Goal: Information Seeking & Learning: Learn about a topic

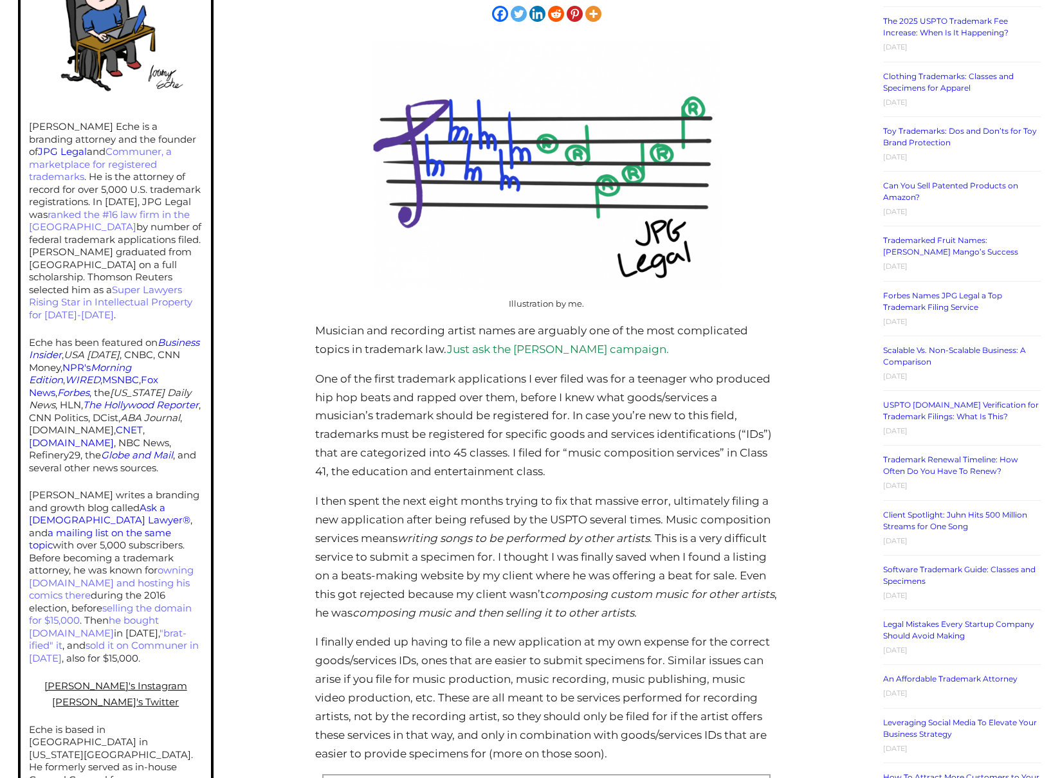
scroll to position [502, 0]
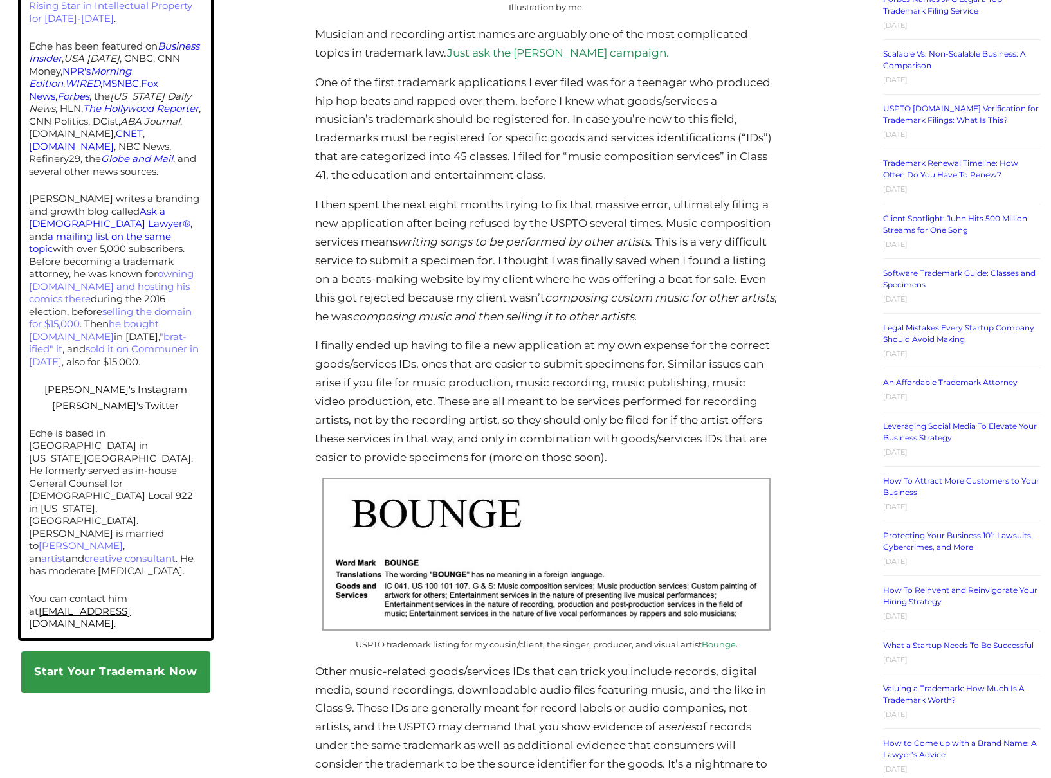
scroll to position [0, 0]
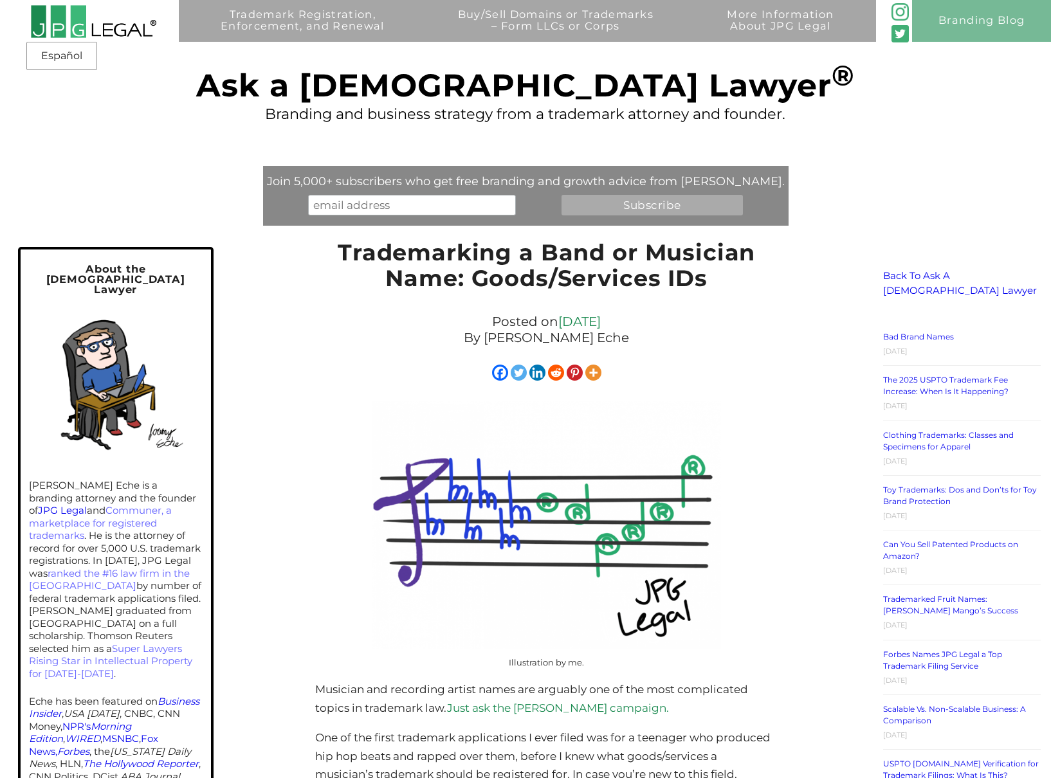
click at [228, 96] on div "Trademark Registration, Enforcement, and Renewal File a Trademark Application T…" at bounding box center [525, 94] width 1051 height 189
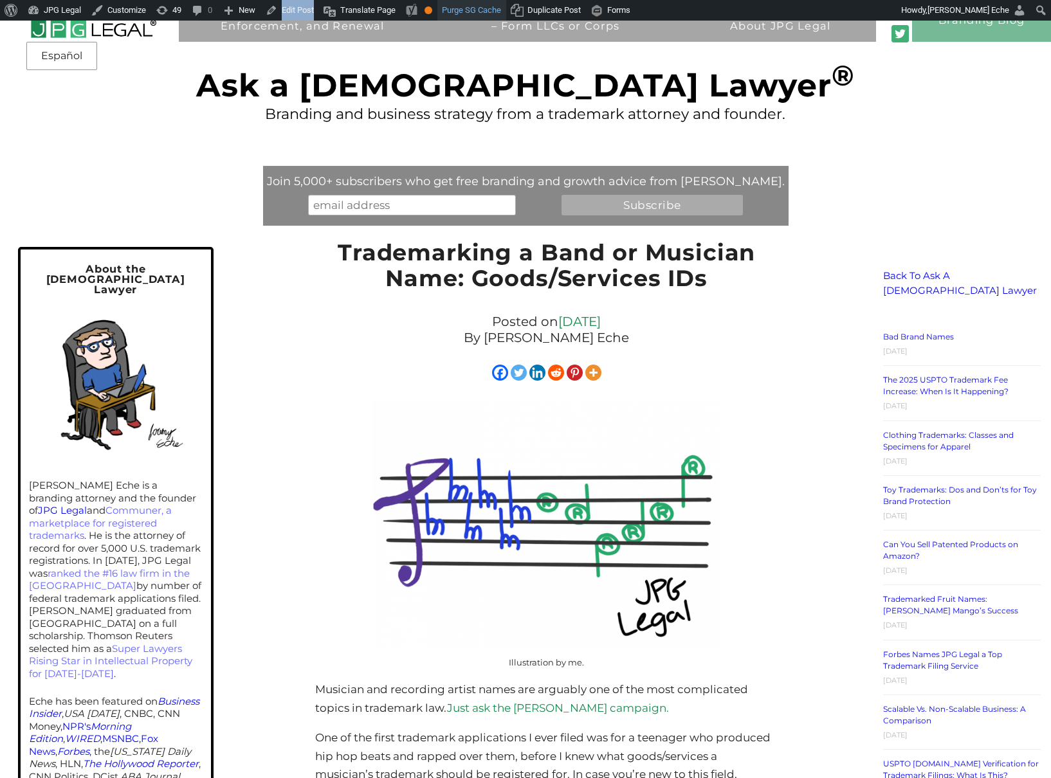
click at [485, 8] on link "Purge SG Cache" at bounding box center [471, 10] width 69 height 21
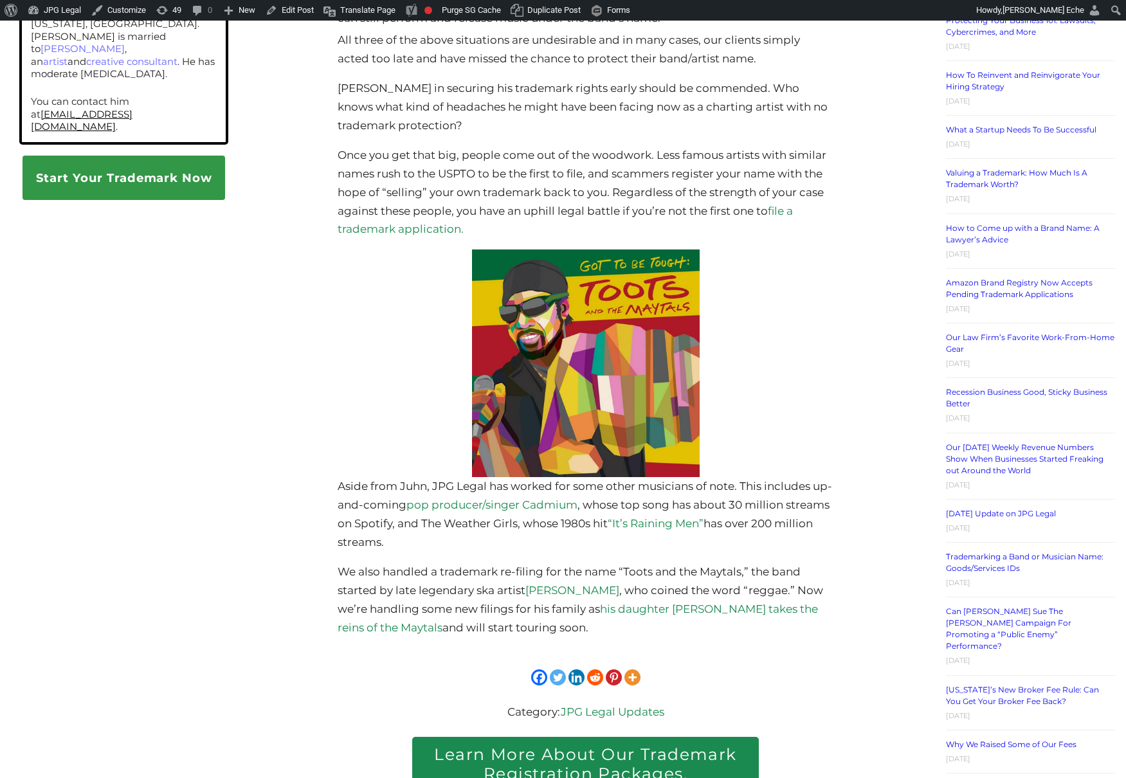
scroll to position [83, 0]
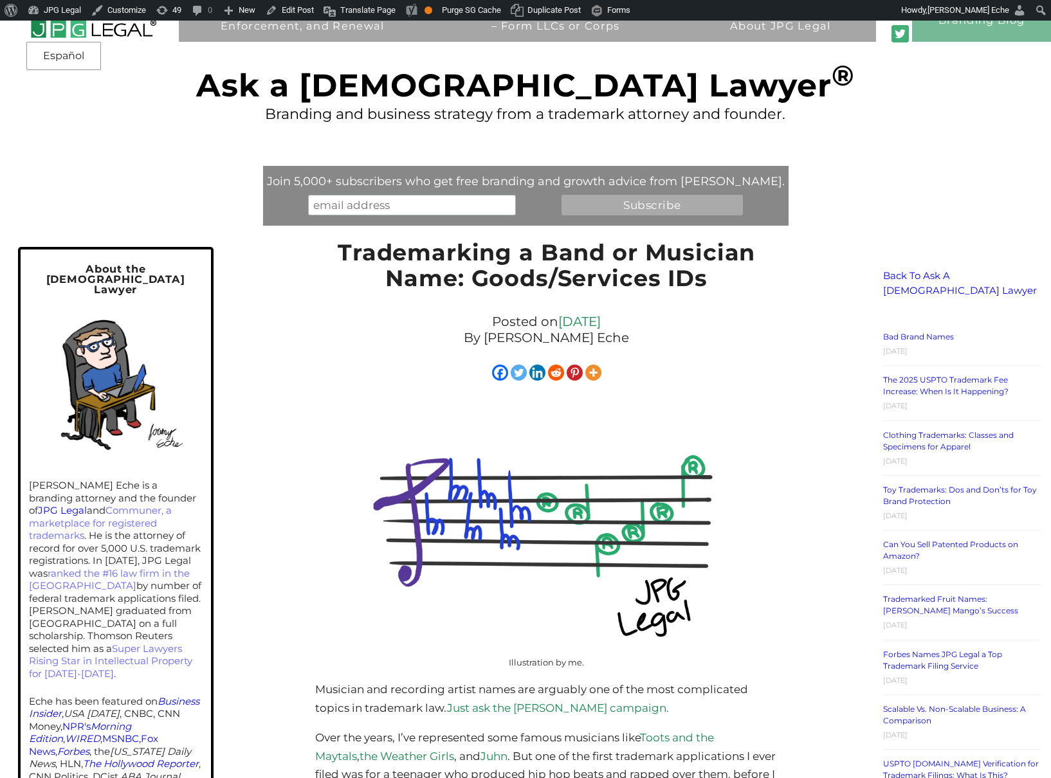
scroll to position [259, 0]
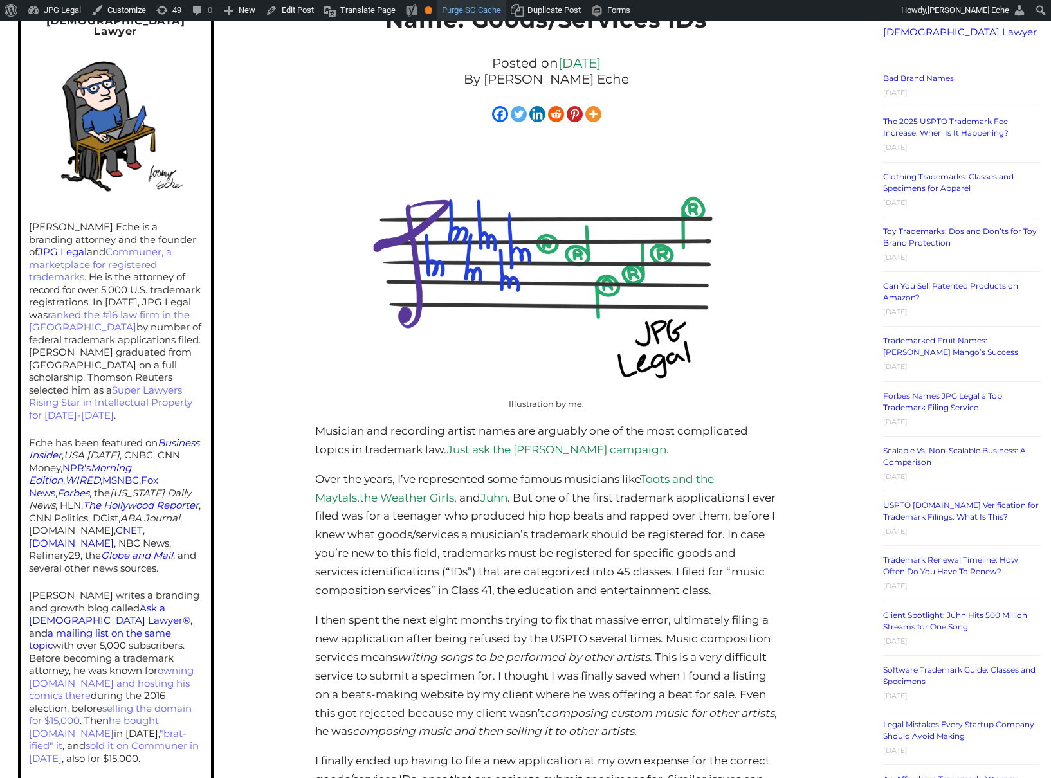
click at [465, 14] on link "Purge SG Cache" at bounding box center [471, 10] width 69 height 21
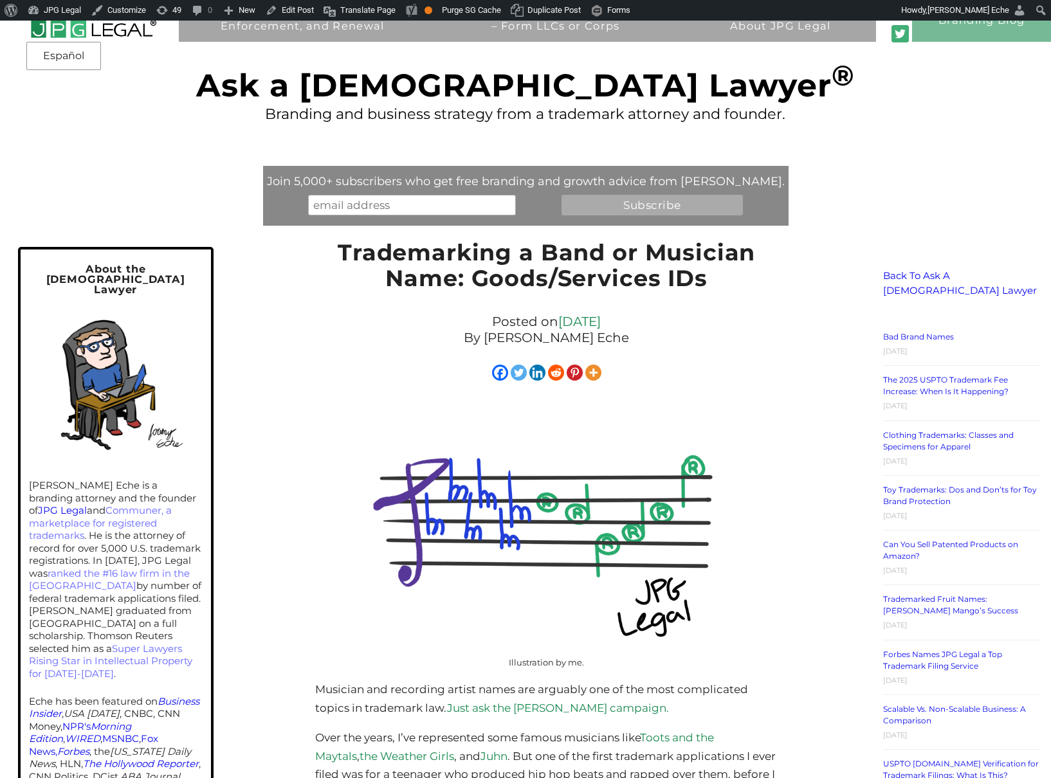
scroll to position [1, 0]
